Goal: Navigation & Orientation: Understand site structure

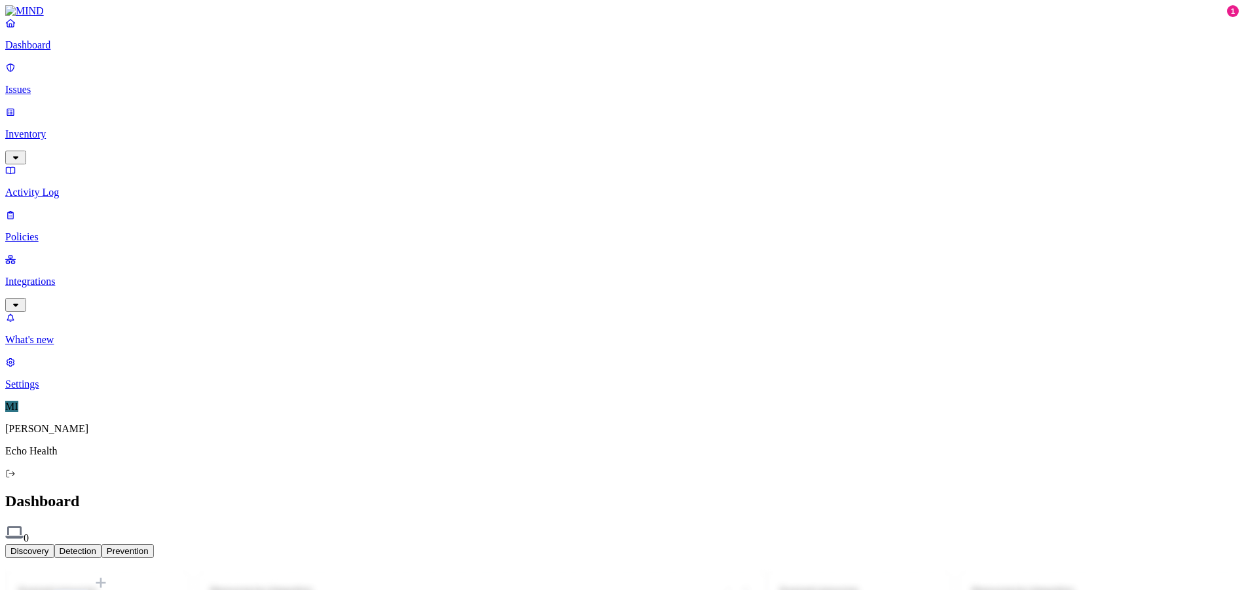
drag, startPoint x: 709, startPoint y: 224, endPoint x: 711, endPoint y: 200, distance: 24.3
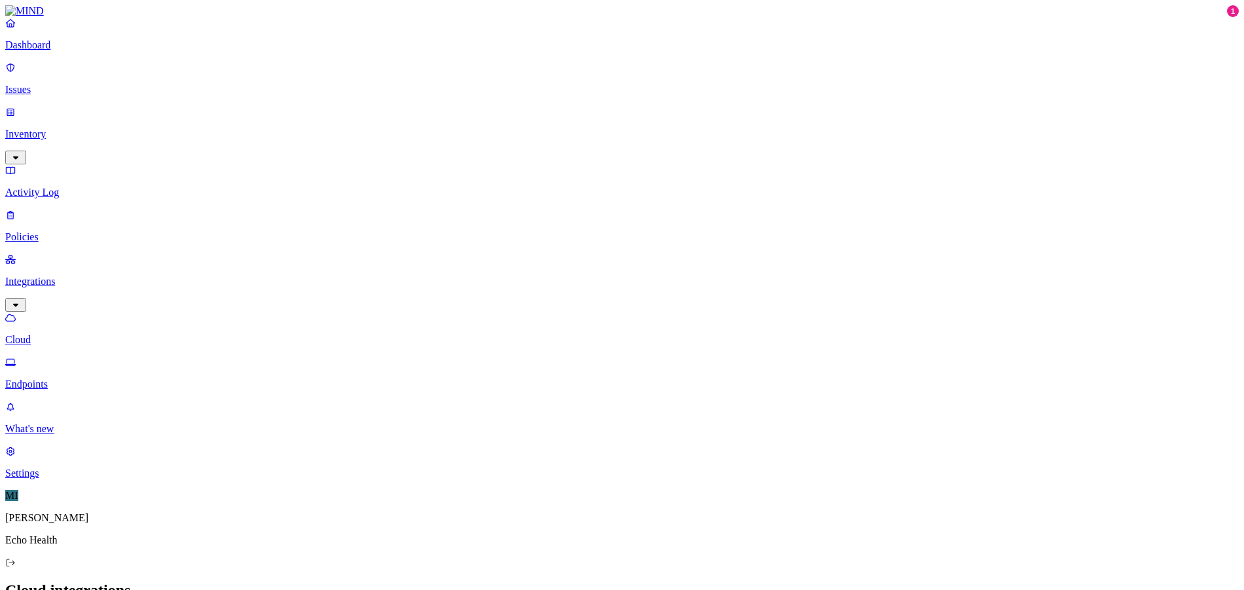
click at [66, 51] on p "Dashboard" at bounding box center [621, 45] width 1233 height 12
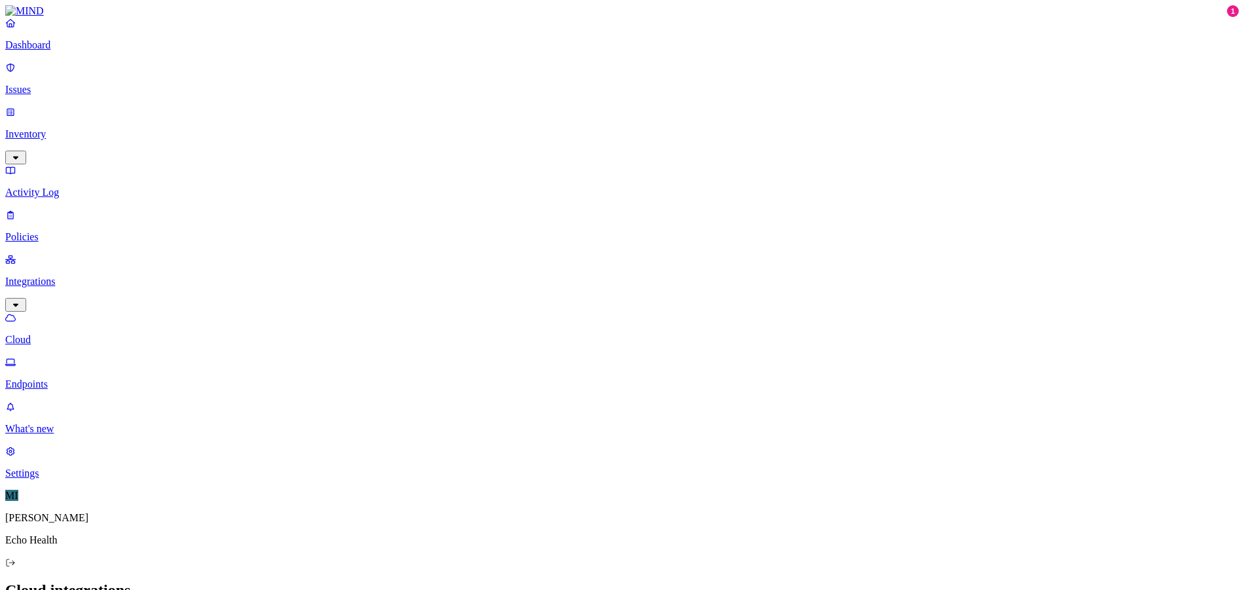
click at [65, 378] on p "Endpoints" at bounding box center [621, 384] width 1233 height 12
click at [45, 209] on link "Policies" at bounding box center [621, 226] width 1233 height 34
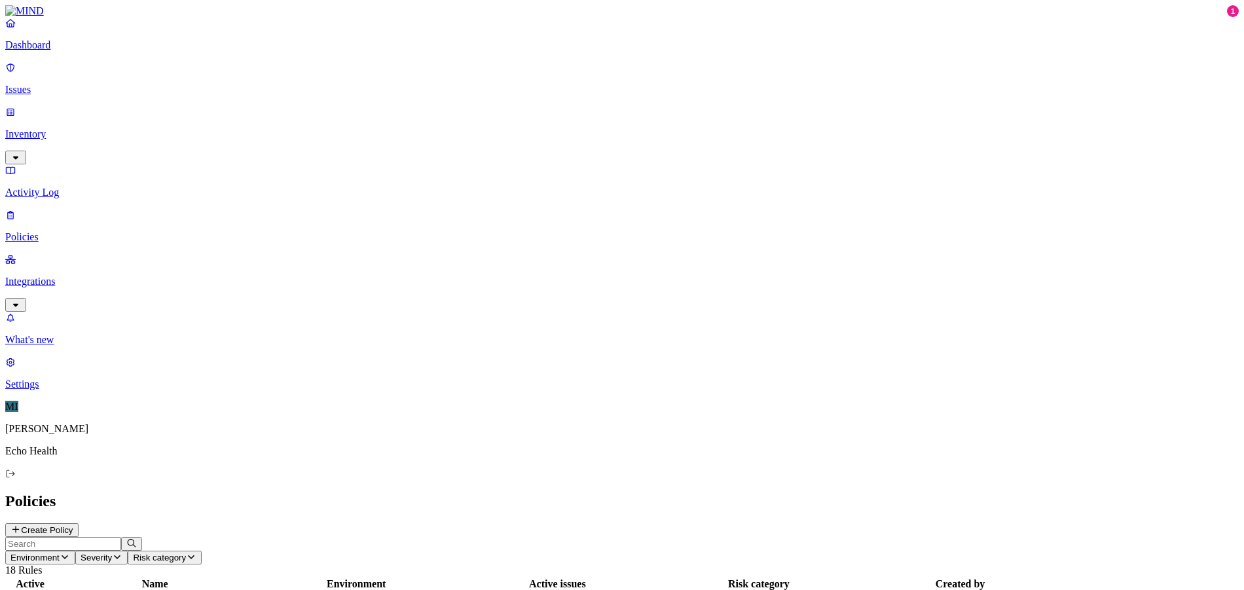
click at [50, 187] on p "Activity Log" at bounding box center [621, 193] width 1233 height 12
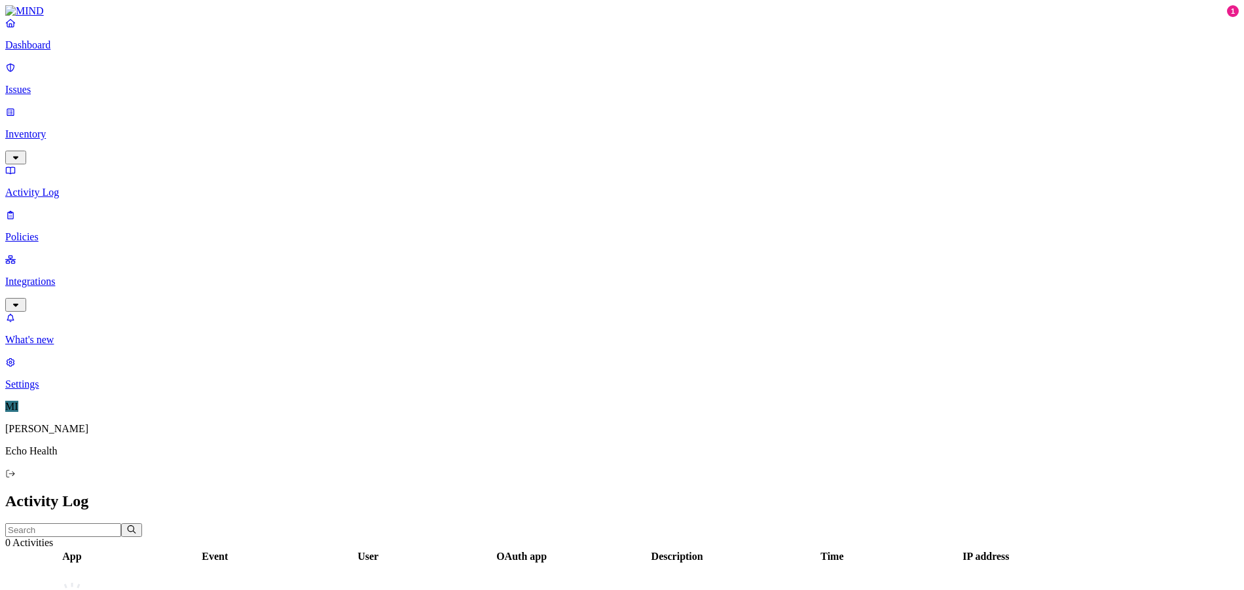
click at [56, 231] on p "Policies" at bounding box center [621, 237] width 1233 height 12
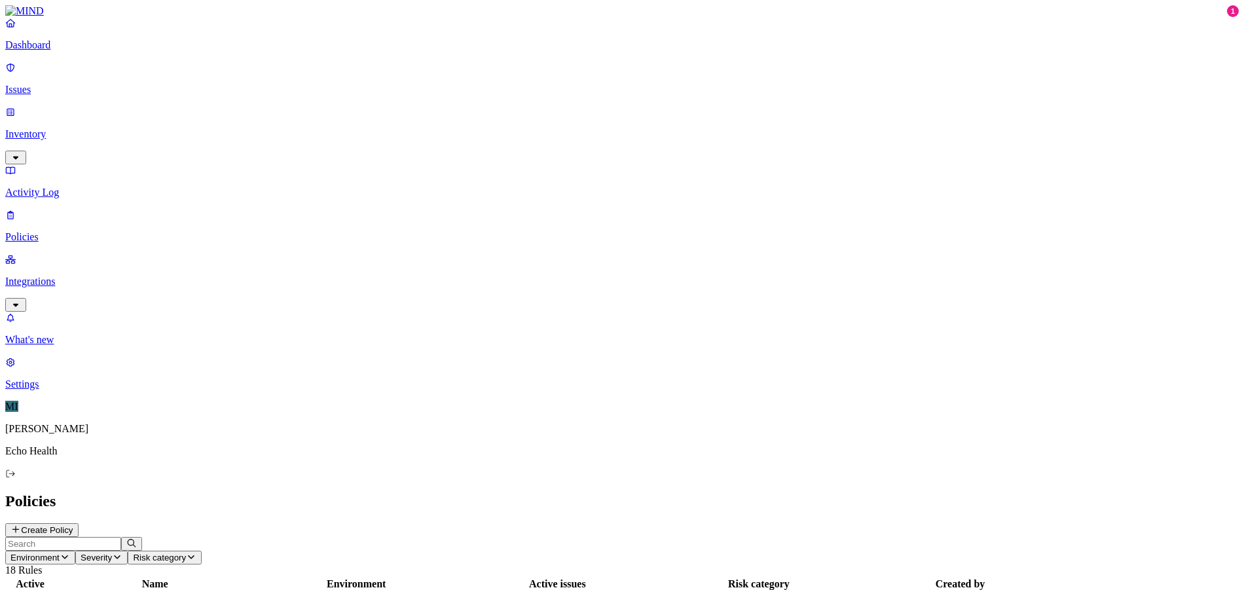
click at [54, 128] on p "Inventory" at bounding box center [621, 134] width 1233 height 12
